Goal: Find specific page/section: Find specific page/section

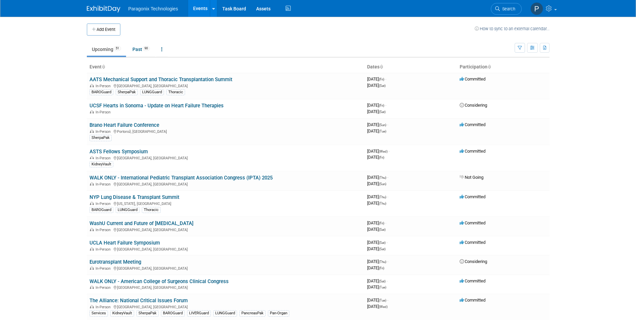
click at [50, 171] on body "Paragonix Technologies Events Add Event Bulk Upload Events Shareable Event Boar…" at bounding box center [318, 160] width 636 height 320
click at [176, 77] on link "AATS Mechanical Support and Thoracic Transplantation Summit" at bounding box center [161, 79] width 143 height 6
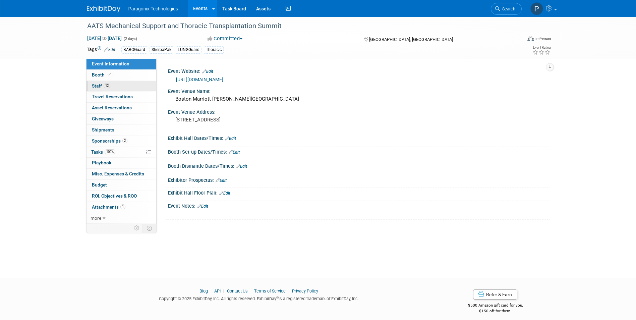
click at [99, 85] on span "Staff 12" at bounding box center [101, 85] width 18 height 5
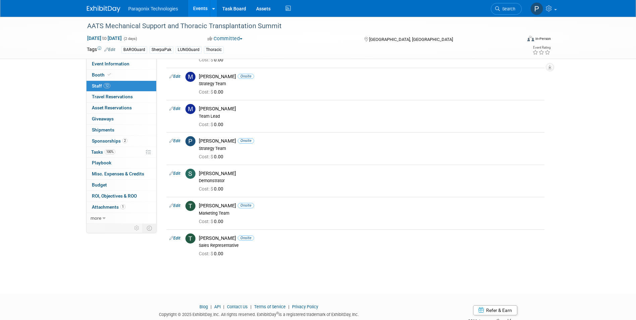
scroll to position [233, 0]
